Goal: Check status: Check status

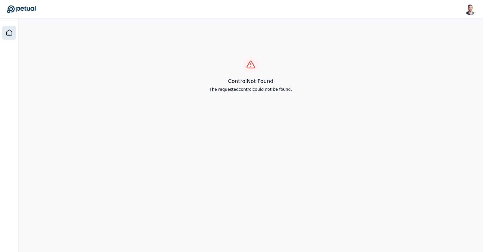
click at [11, 34] on icon at bounding box center [9, 32] width 5 height 5
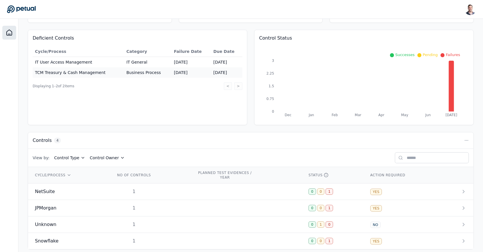
scroll to position [50, 0]
click at [204, 190] on td at bounding box center [246, 191] width 112 height 16
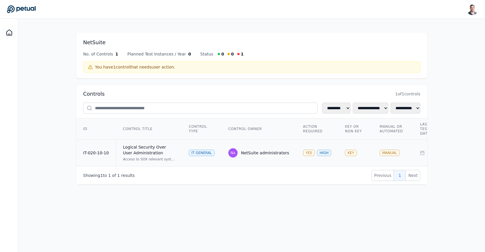
click at [229, 145] on td "Na NetSuite administrators" at bounding box center [259, 153] width 75 height 27
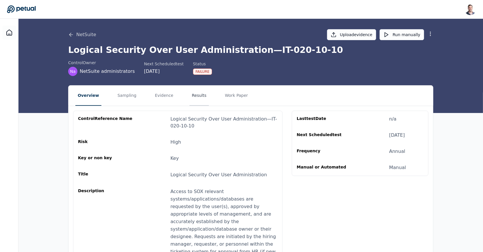
click at [192, 94] on button "Results" at bounding box center [199, 96] width 19 height 20
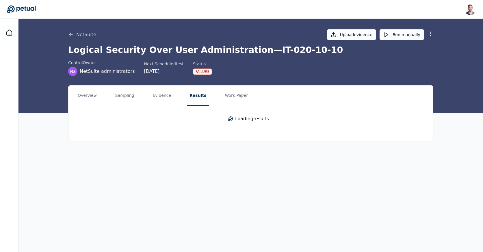
scroll to position [0, 0]
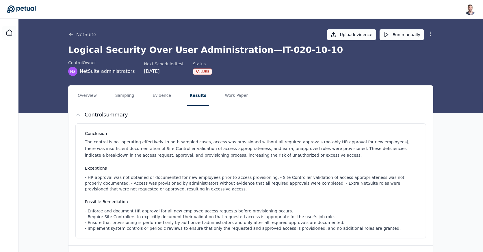
click at [428, 35] on icon at bounding box center [431, 34] width 6 height 6
click at [420, 59] on button "Remove control" at bounding box center [410, 58] width 47 height 10
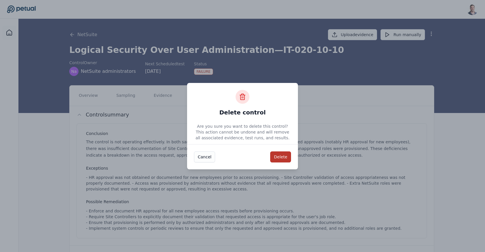
click at [277, 158] on button "Delete" at bounding box center [280, 156] width 21 height 11
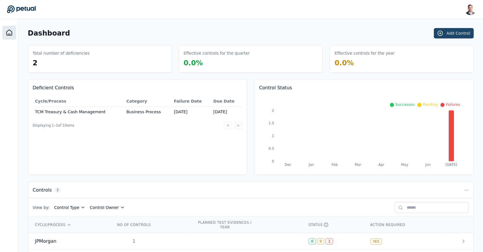
click at [460, 34] on button "Add Control" at bounding box center [454, 33] width 40 height 10
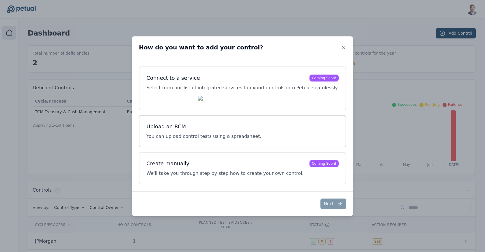
click at [216, 135] on p "You can upload control tests using a spreadsheet." at bounding box center [203, 136] width 115 height 7
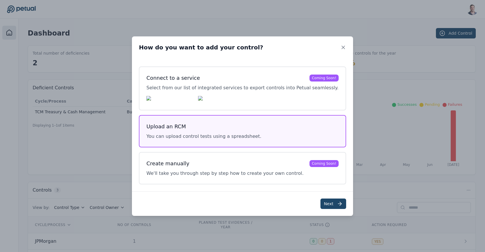
click at [322, 204] on button "Next" at bounding box center [334, 203] width 26 height 10
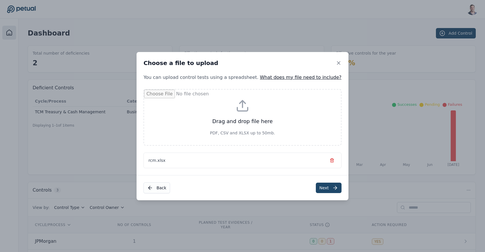
click at [317, 186] on button "Next" at bounding box center [329, 188] width 26 height 10
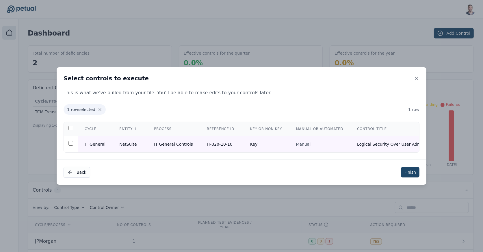
click at [409, 173] on button "Finish" at bounding box center [410, 172] width 18 height 10
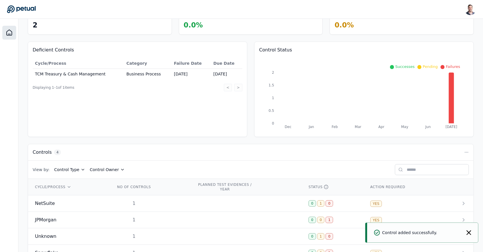
scroll to position [54, 0]
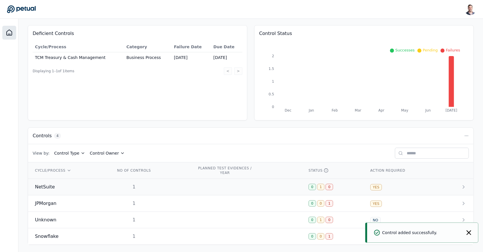
click at [182, 190] on td "1" at bounding box center [150, 187] width 82 height 16
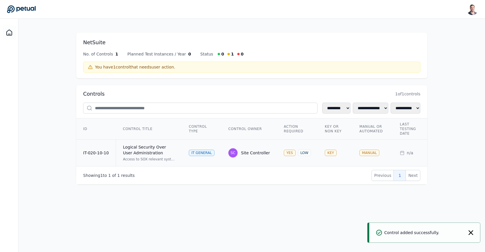
click at [265, 144] on td "SC Site Controller" at bounding box center [249, 153] width 55 height 27
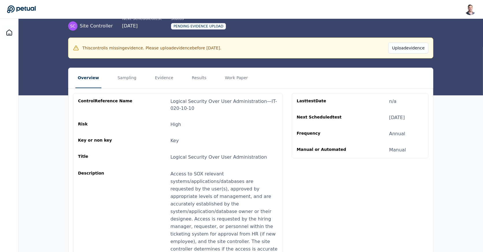
scroll to position [47, 0]
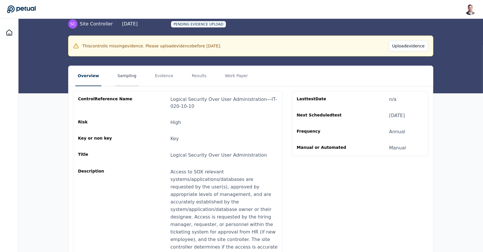
click at [118, 74] on button "Sampling" at bounding box center [127, 76] width 24 height 20
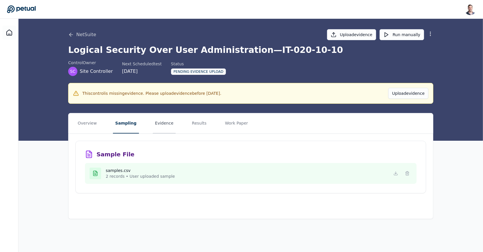
click at [157, 122] on button "Evidence" at bounding box center [164, 123] width 23 height 20
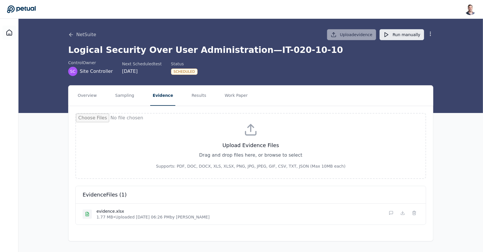
click at [398, 34] on button "Run manually" at bounding box center [402, 34] width 44 height 11
click at [127, 94] on button "Sampling" at bounding box center [125, 96] width 24 height 20
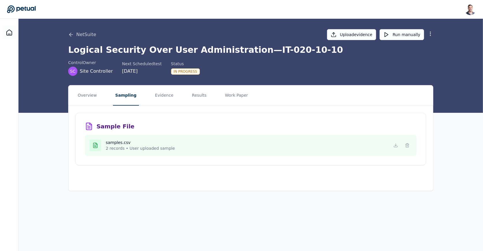
scroll to position [0, 0]
click at [190, 95] on button "Results" at bounding box center [199, 95] width 19 height 20
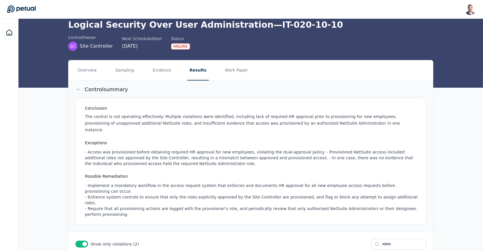
scroll to position [22, 0]
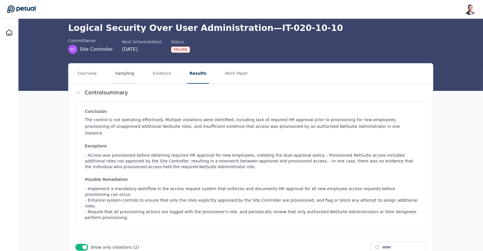
click at [122, 72] on button "Sampling" at bounding box center [125, 74] width 24 height 20
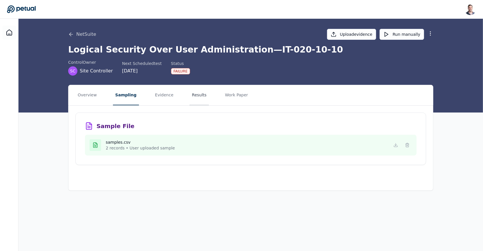
click at [198, 97] on button "Results" at bounding box center [199, 95] width 19 height 20
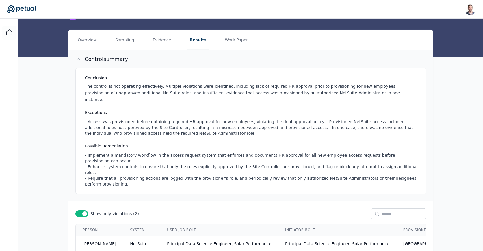
scroll to position [53, 0]
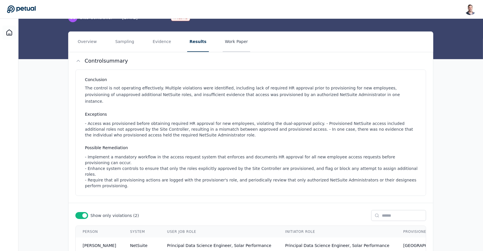
click at [232, 40] on button "Work Paper" at bounding box center [237, 42] width 28 height 20
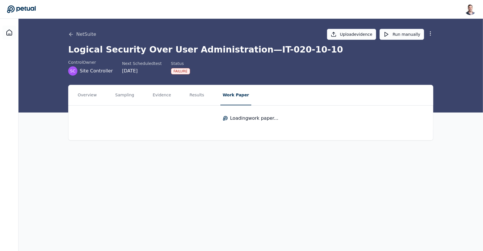
scroll to position [0, 0]
click at [259, 121] on link "View work paper" at bounding box center [250, 122] width 351 height 19
click at [194, 95] on button "Results" at bounding box center [196, 95] width 19 height 20
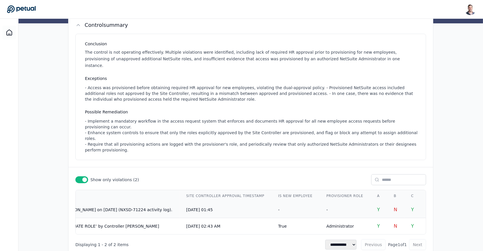
scroll to position [0, 1410]
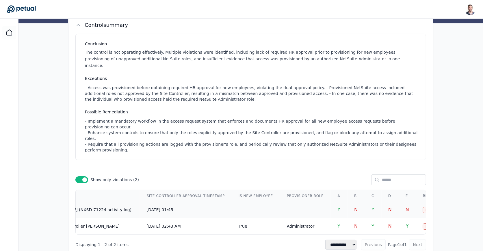
click at [365, 202] on td "Y" at bounding box center [373, 210] width 17 height 16
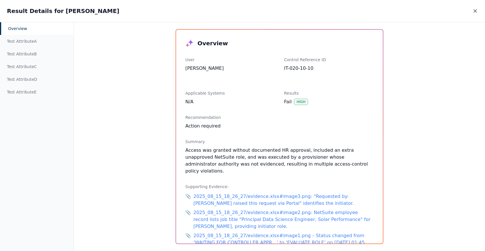
click at [475, 10] on icon at bounding box center [475, 11] width 3 height 3
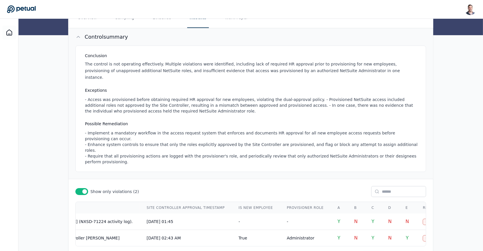
scroll to position [89, 0]
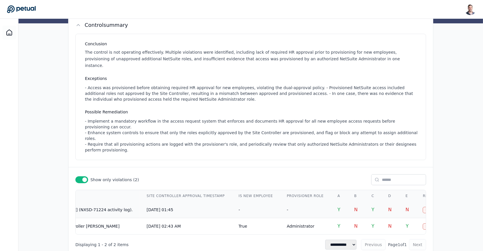
click at [337, 207] on span "Y" at bounding box center [338, 209] width 3 height 5
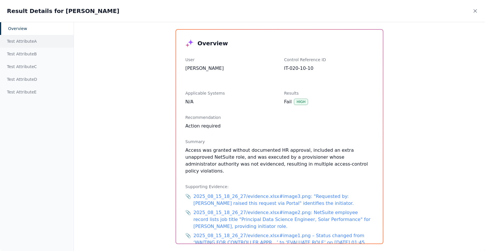
click at [41, 39] on div "Test Attribute A" at bounding box center [37, 41] width 74 height 13
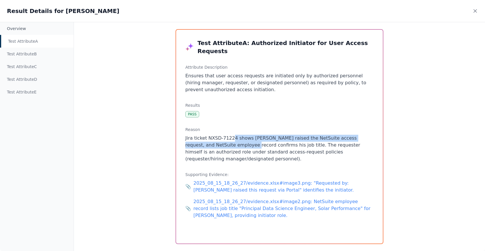
drag, startPoint x: 232, startPoint y: 131, endPoint x: 229, endPoint y: 138, distance: 8.3
click at [229, 138] on p "Jira ticket NXSD-71224 shows [PERSON_NAME] raised the NetSuite access request, …" at bounding box center [279, 149] width 188 height 28
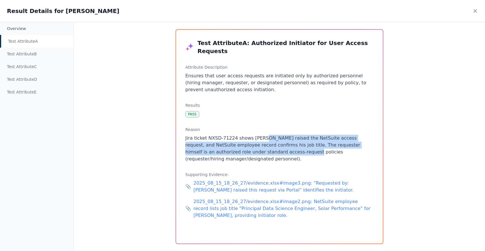
drag, startPoint x: 262, startPoint y: 146, endPoint x: 261, endPoint y: 131, distance: 15.7
click at [261, 135] on p "Jira ticket NXSD-71224 shows [PERSON_NAME] raised the NetSuite access request, …" at bounding box center [279, 149] width 188 height 28
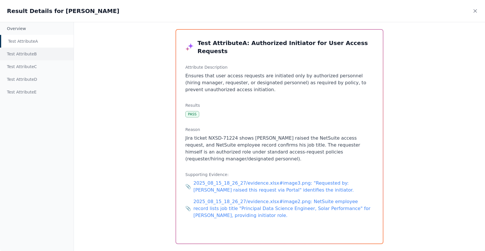
click at [29, 53] on div "Test Attribute B" at bounding box center [37, 54] width 74 height 13
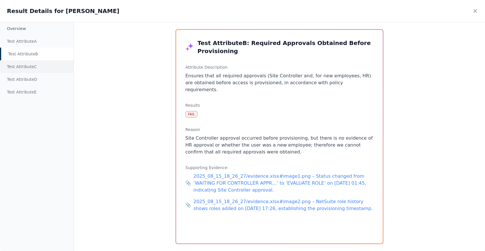
click at [40, 64] on div "Test Attribute C" at bounding box center [37, 66] width 74 height 13
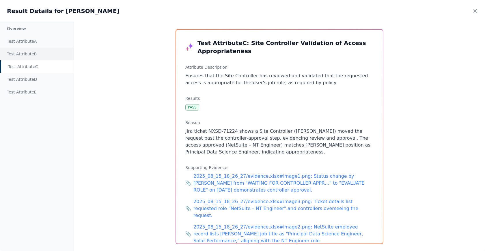
click at [30, 55] on div "Test Attribute B" at bounding box center [37, 54] width 74 height 13
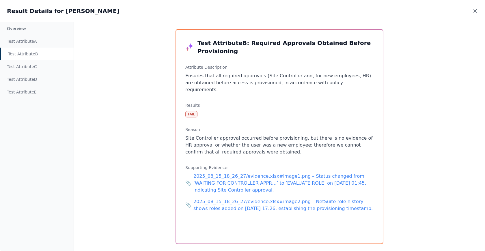
click at [476, 10] on icon at bounding box center [476, 11] width 6 height 6
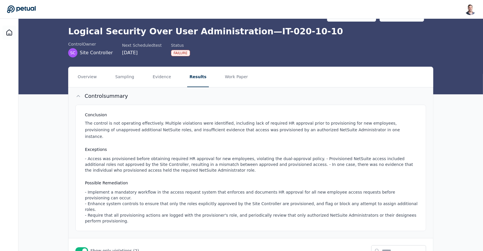
scroll to position [12, 0]
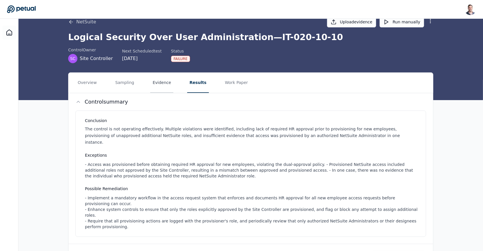
click at [154, 79] on button "Evidence" at bounding box center [161, 83] width 23 height 20
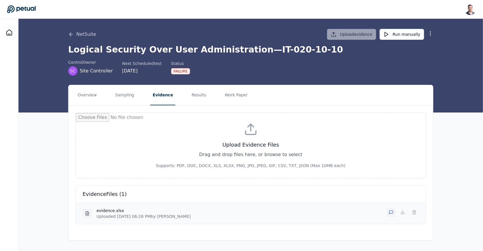
click at [392, 211] on icon at bounding box center [391, 212] width 5 height 5
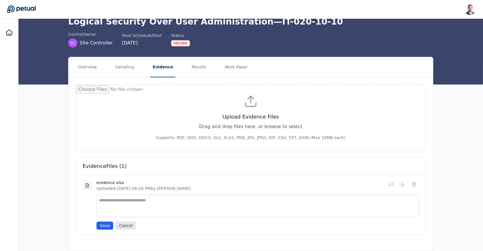
scroll to position [35, 0]
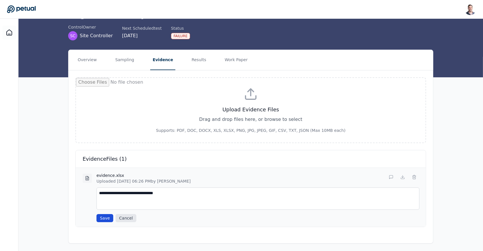
type textarea "**********"
click at [103, 220] on button "Save" at bounding box center [104, 218] width 17 height 8
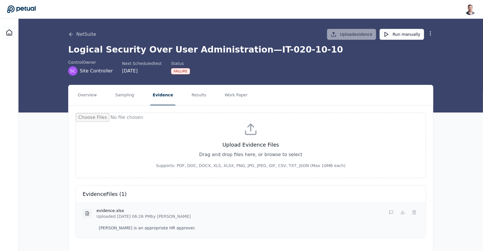
scroll to position [11, 0]
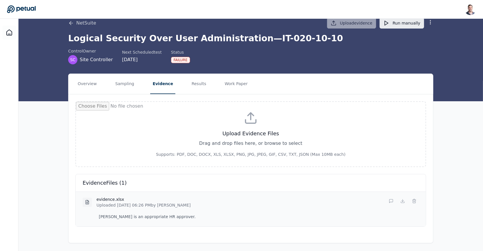
click at [399, 26] on button "Run manually" at bounding box center [402, 23] width 44 height 11
click at [202, 88] on nav "Overview Sampling Evidence Results Work Paper" at bounding box center [250, 84] width 365 height 20
click at [194, 86] on button "Results" at bounding box center [198, 84] width 19 height 20
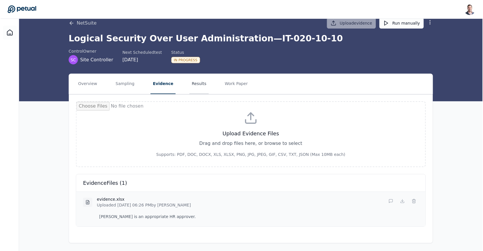
scroll to position [0, 0]
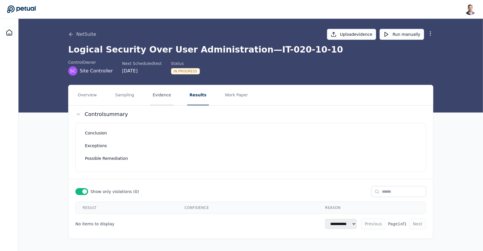
click at [168, 92] on button "Evidence" at bounding box center [161, 95] width 23 height 20
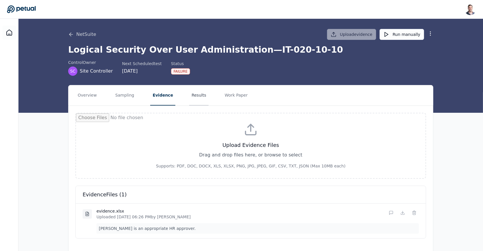
click at [192, 93] on button "Results" at bounding box center [198, 95] width 19 height 20
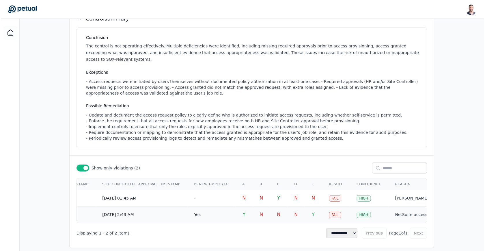
scroll to position [0, 640]
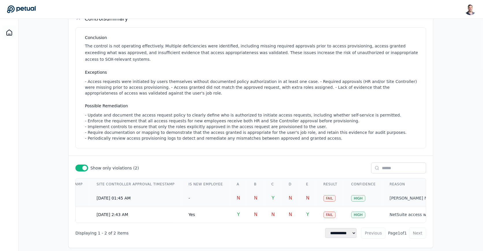
click at [265, 191] on td "Y" at bounding box center [273, 198] width 17 height 16
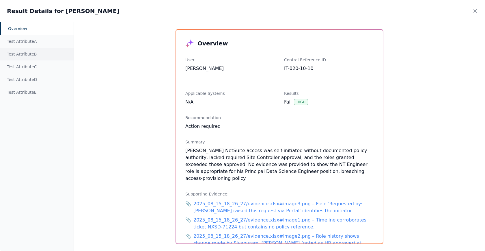
click at [38, 55] on div "Test Attribute B" at bounding box center [37, 54] width 74 height 13
